Goal: Check status

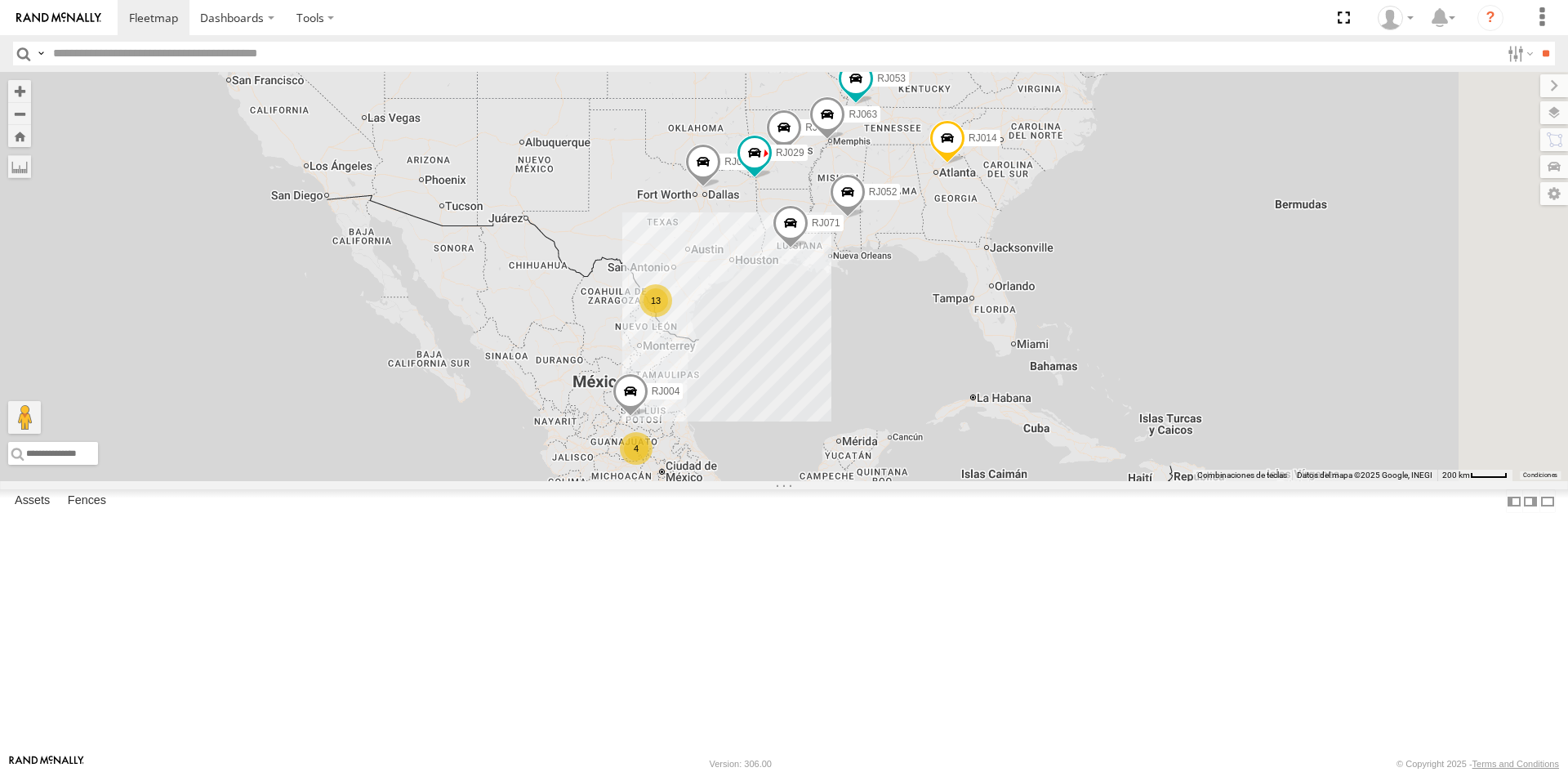
scroll to position [327, 0]
click at [0, 0] on div "RJ023" at bounding box center [0, 0] width 0 height 0
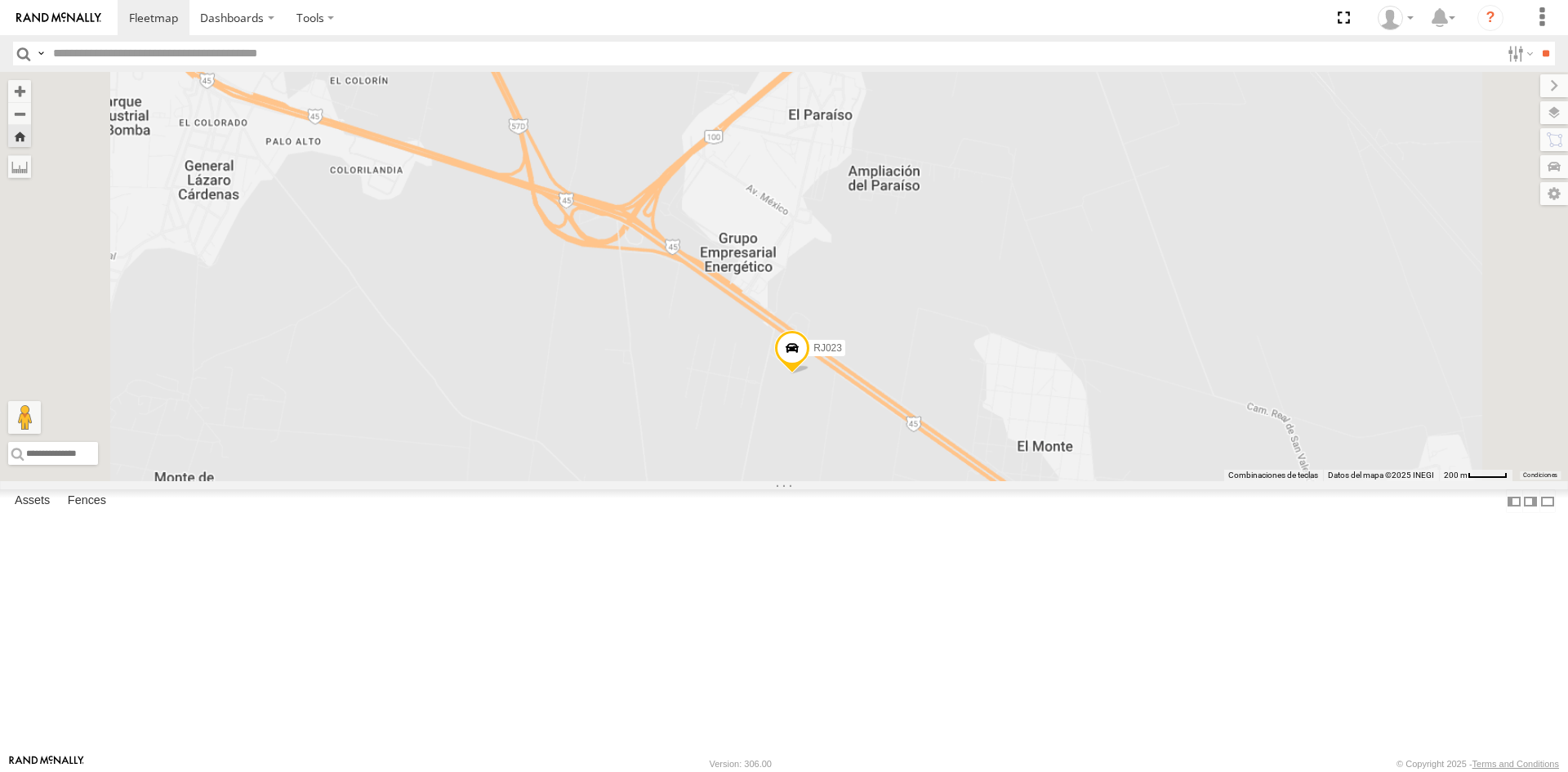
drag, startPoint x: 925, startPoint y: 345, endPoint x: 926, endPoint y: 469, distance: 124.0
click at [926, 469] on div "RJ023" at bounding box center [784, 277] width 1568 height 410
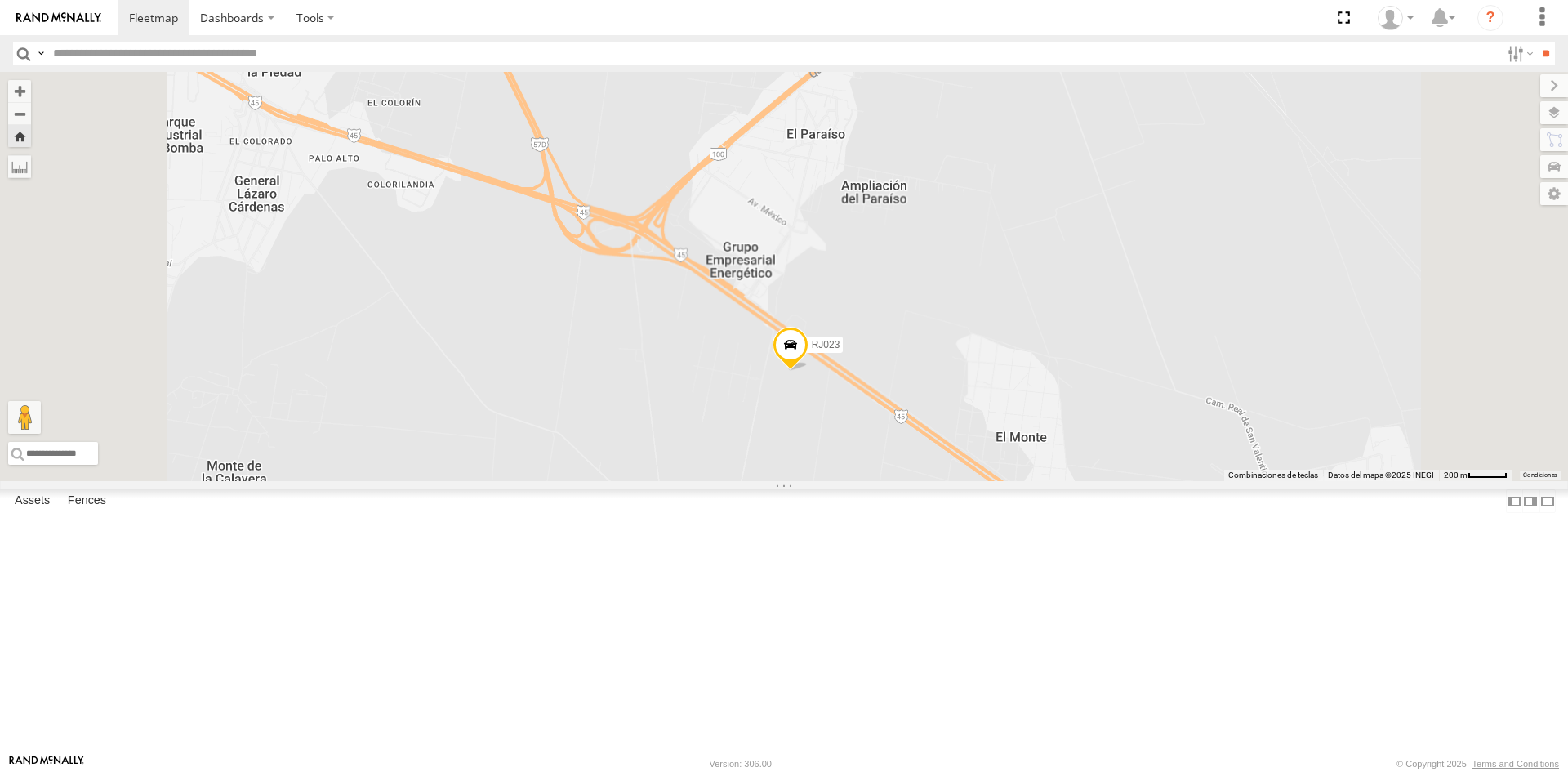
click at [956, 407] on div "RJ023" at bounding box center [784, 277] width 1568 height 410
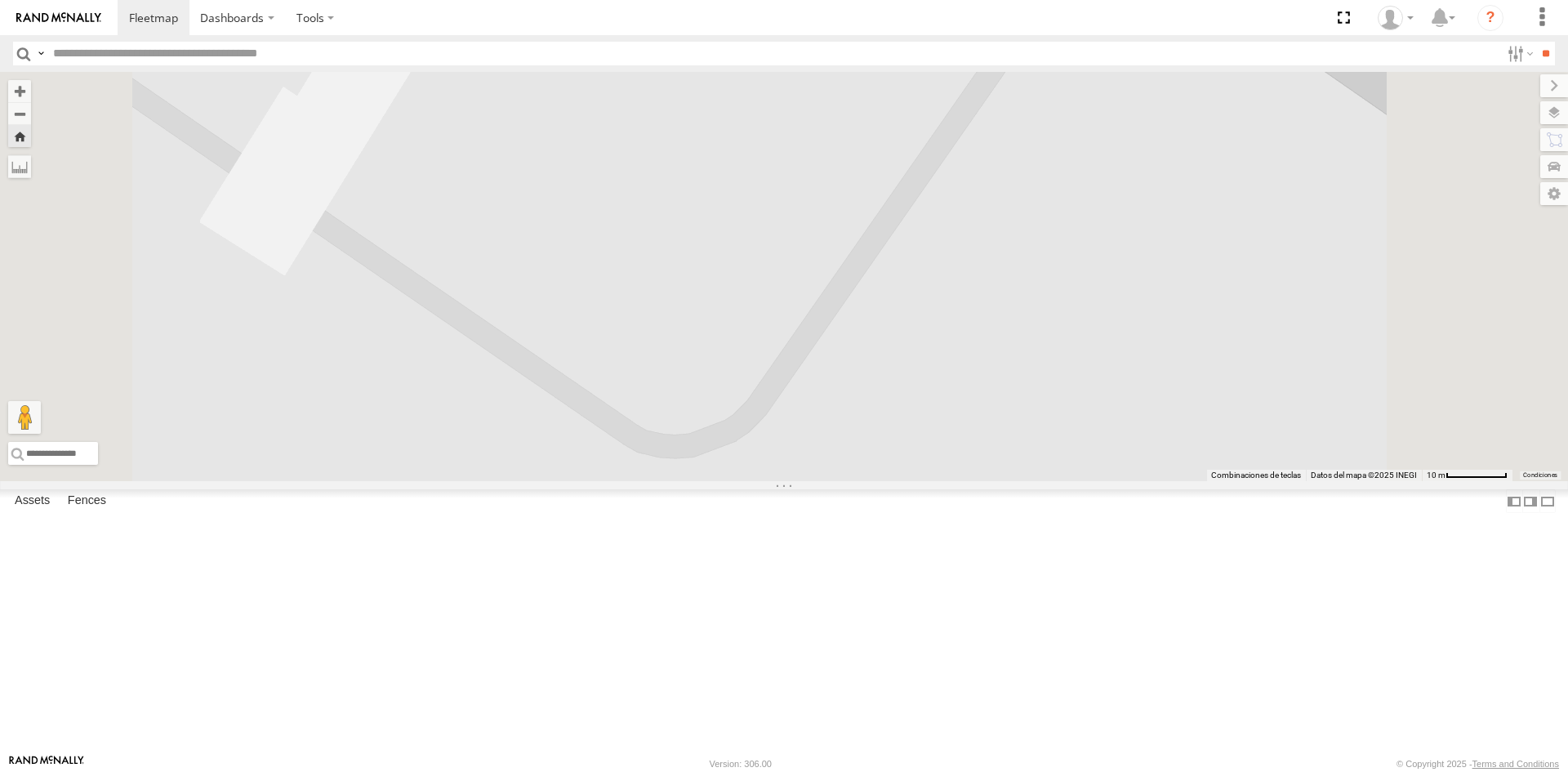
drag, startPoint x: 943, startPoint y: 462, endPoint x: 897, endPoint y: 512, distance: 67.9
click at [897, 481] on div "RJ023" at bounding box center [784, 277] width 1568 height 410
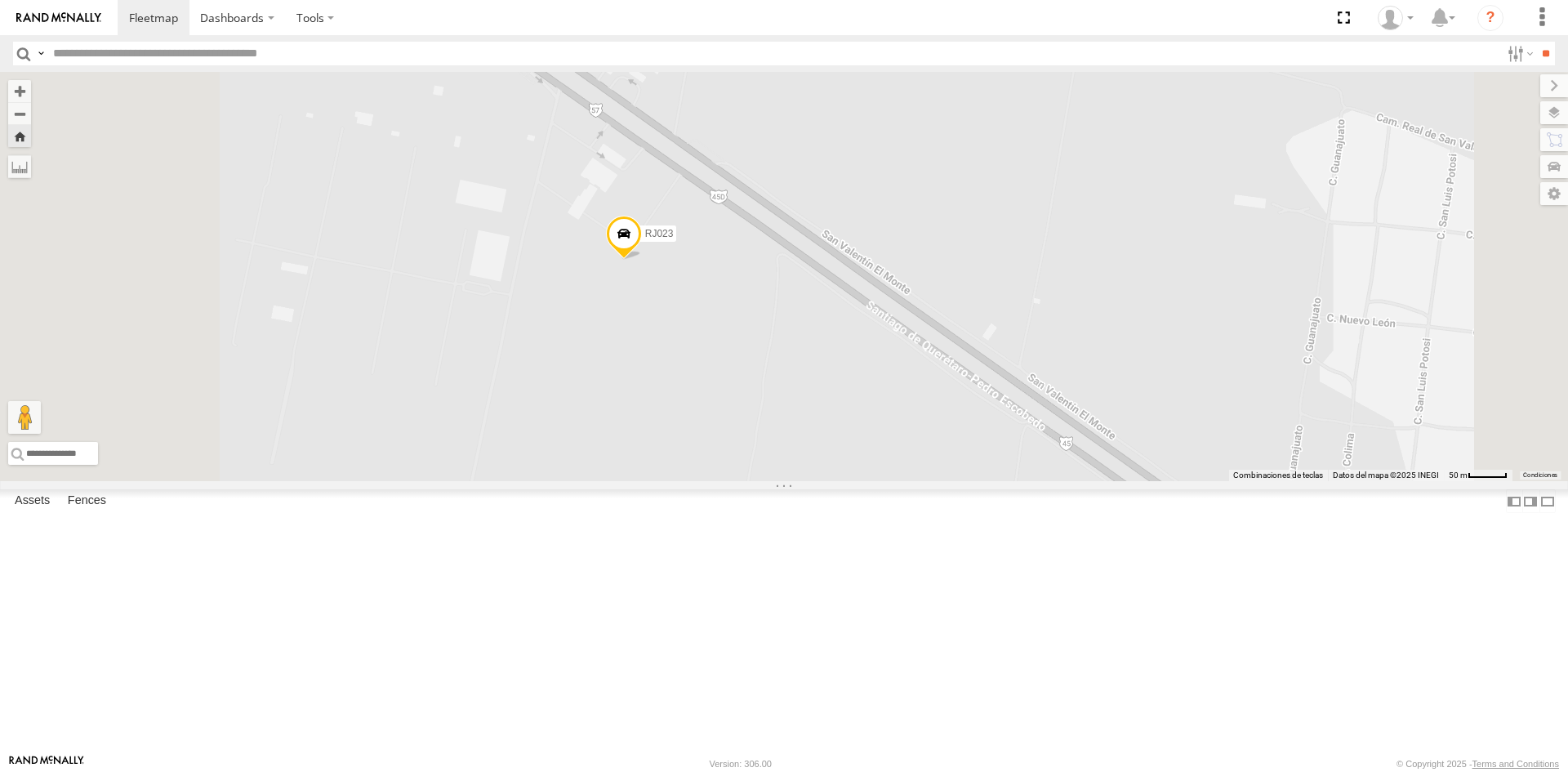
drag, startPoint x: 761, startPoint y: 433, endPoint x: 806, endPoint y: 316, distance: 125.4
click at [806, 316] on div "RJ023" at bounding box center [784, 277] width 1568 height 410
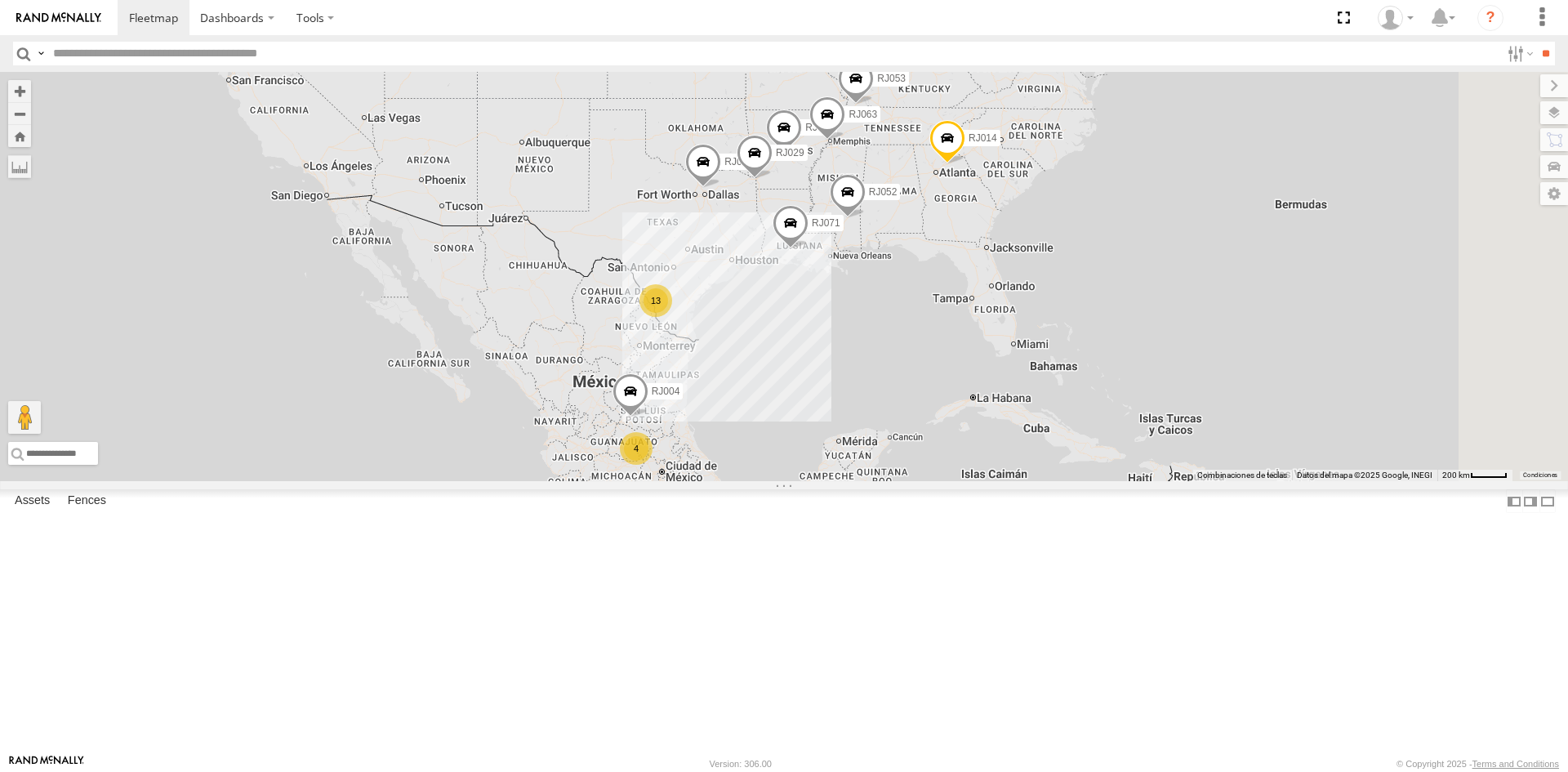
click at [0, 0] on div "RJ023 XPD GLOBAL" at bounding box center [0, 0] width 0 height 0
